Goal: Task Accomplishment & Management: Manage account settings

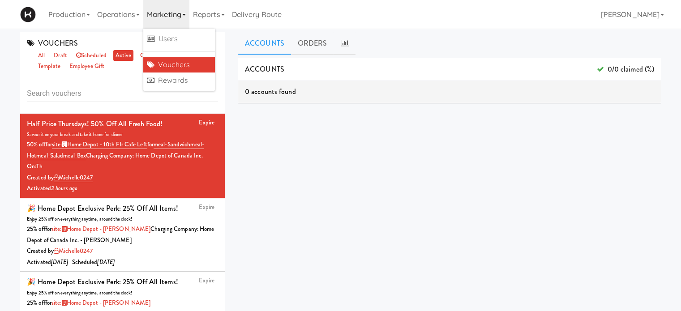
click at [333, 186] on div "ACCOUNTS 0/0 claimed (%) 0 accounts found ORDERS 0 orders found dashboard/99" at bounding box center [449, 226] width 423 height 336
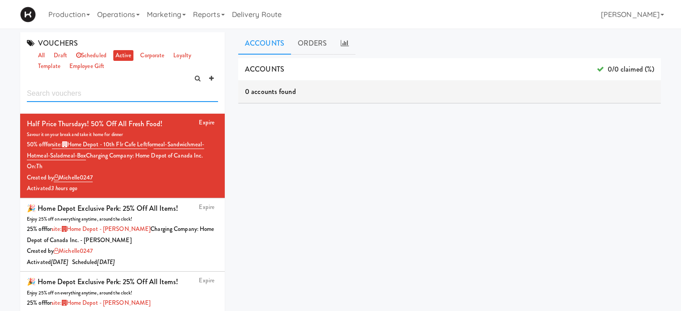
click at [111, 95] on input "text" at bounding box center [122, 94] width 191 height 17
type input "h"
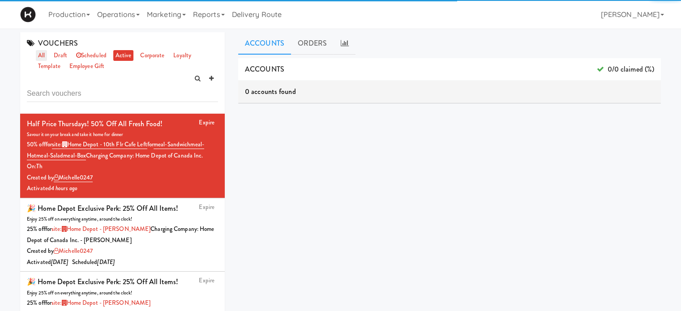
click at [43, 54] on link "all" at bounding box center [41, 55] width 11 height 11
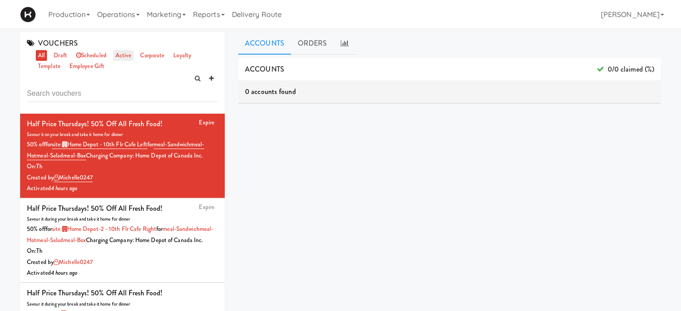
click at [120, 53] on link "active" at bounding box center [123, 55] width 21 height 11
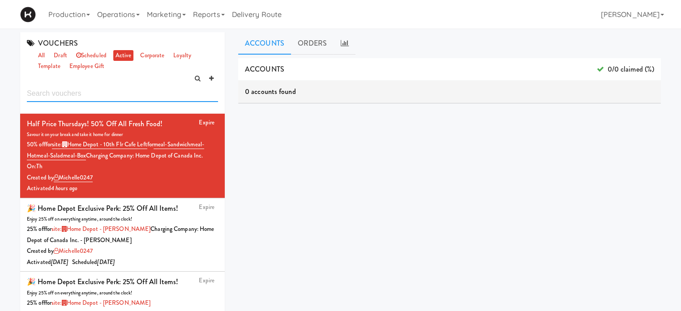
click at [91, 91] on input "text" at bounding box center [122, 94] width 191 height 17
type input "home"
click at [43, 53] on link "all" at bounding box center [41, 55] width 11 height 11
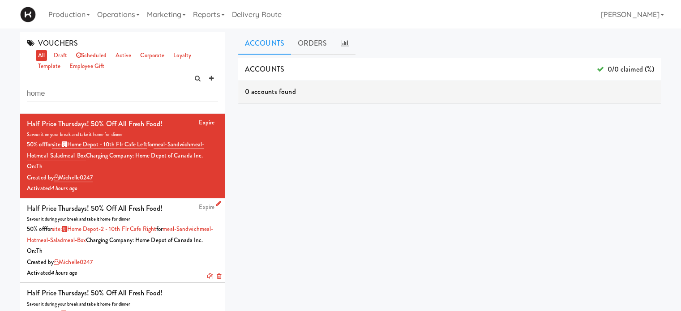
click at [180, 257] on div "On: Th" at bounding box center [122, 251] width 191 height 11
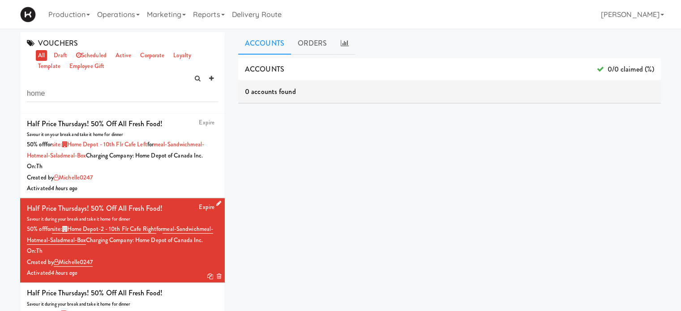
click at [216, 206] on icon at bounding box center [218, 204] width 5 height 6
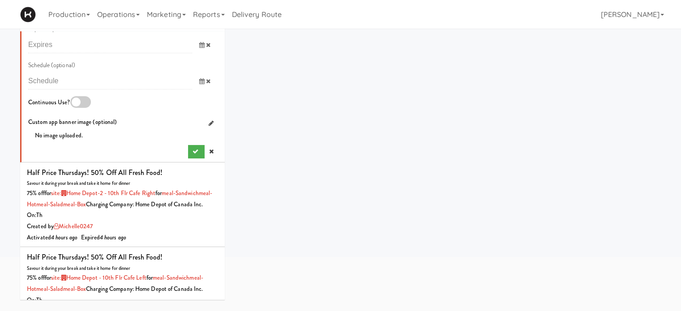
scroll to position [777, 0]
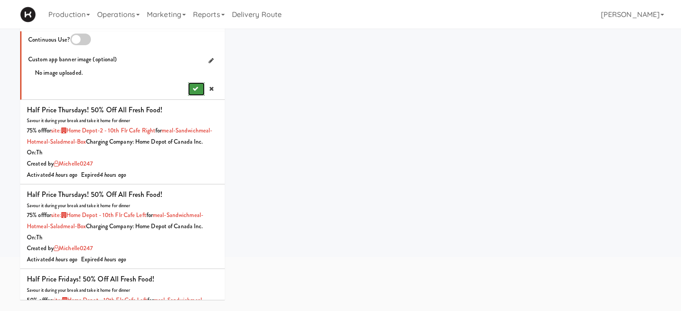
click at [192, 92] on icon "submit" at bounding box center [195, 89] width 6 height 6
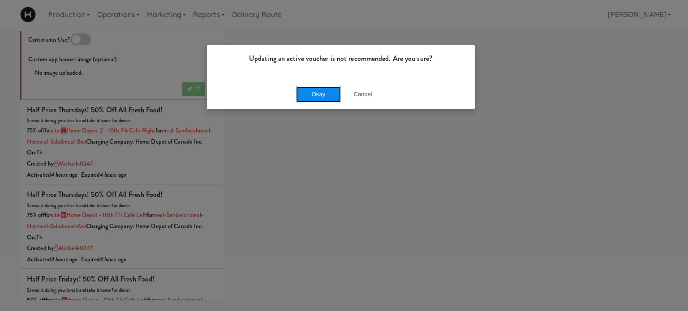
click at [328, 91] on button "Okay" at bounding box center [318, 94] width 45 height 16
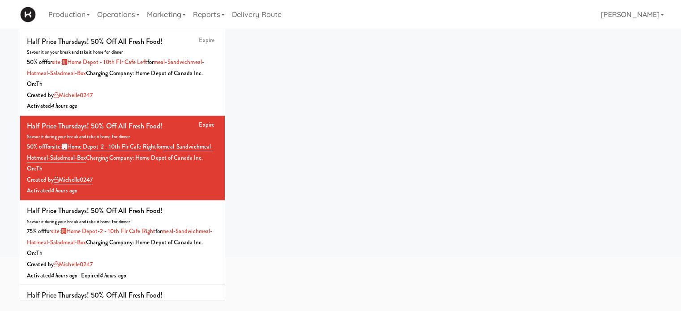
scroll to position [0, 0]
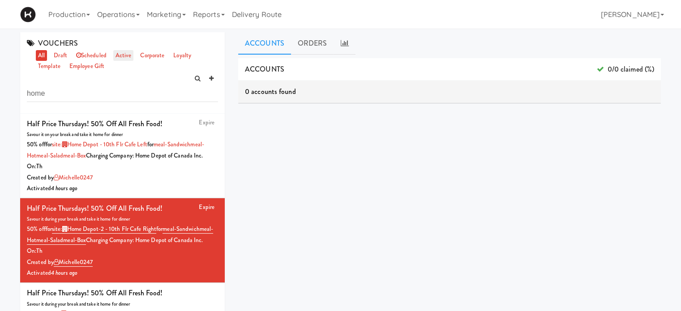
click at [121, 56] on link "active" at bounding box center [123, 55] width 21 height 11
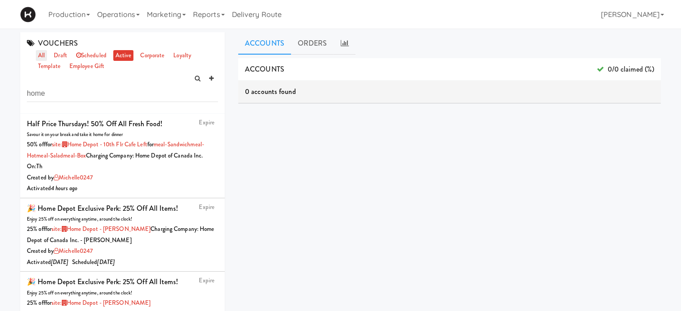
click at [44, 56] on link "all" at bounding box center [41, 55] width 11 height 11
